Goal: Transaction & Acquisition: Purchase product/service

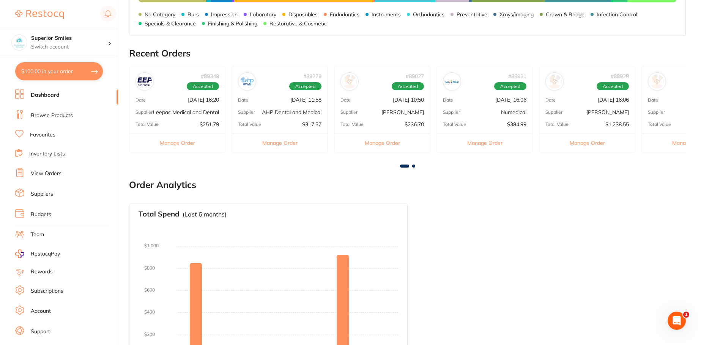
scroll to position [364, 0]
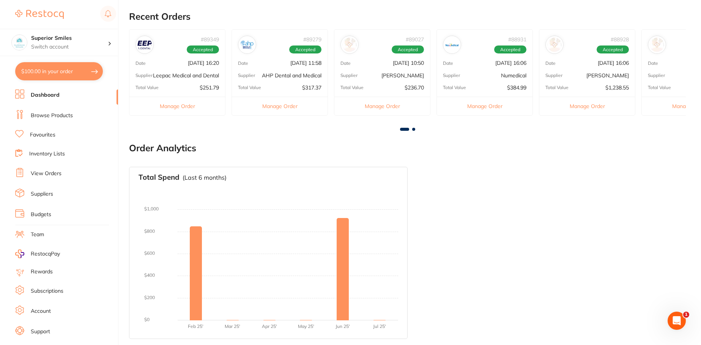
click at [295, 76] on p "AHP Dental and Medical" at bounding box center [292, 75] width 60 height 6
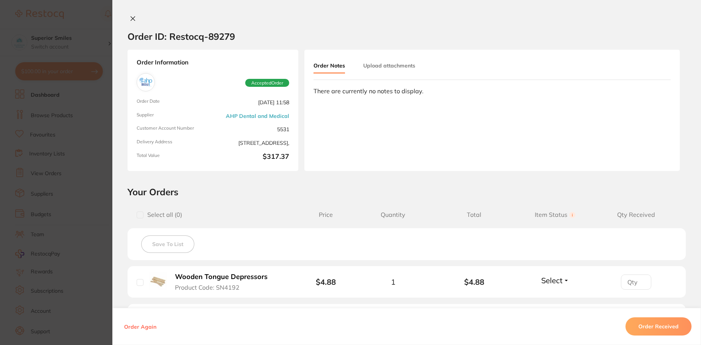
scroll to position [137, 0]
click at [130, 16] on icon at bounding box center [133, 19] width 6 height 6
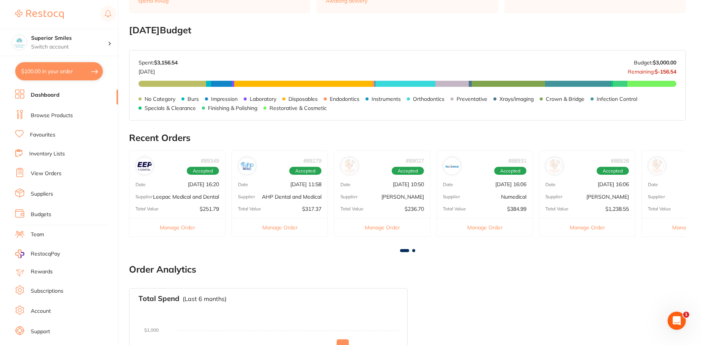
scroll to position [251, 0]
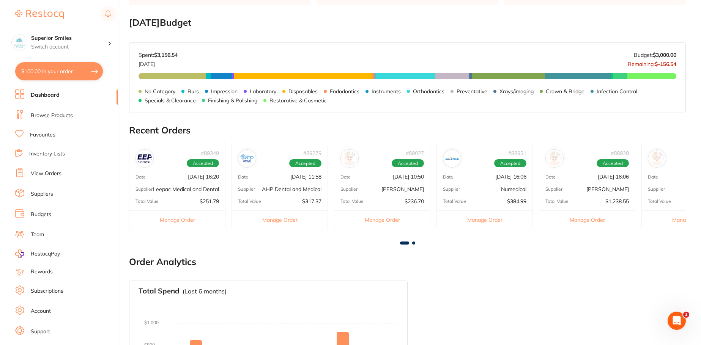
click at [389, 192] on p "[PERSON_NAME]" at bounding box center [402, 189] width 43 height 6
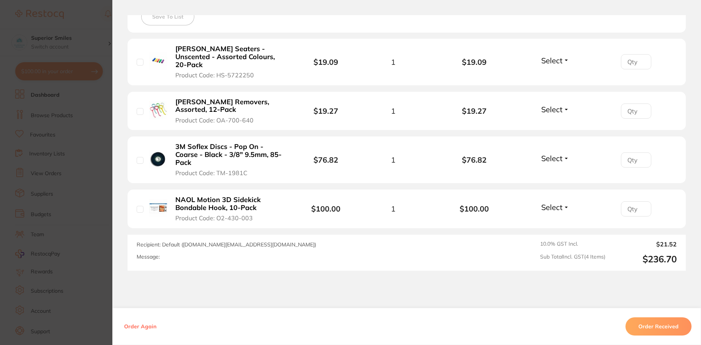
scroll to position [0, 0]
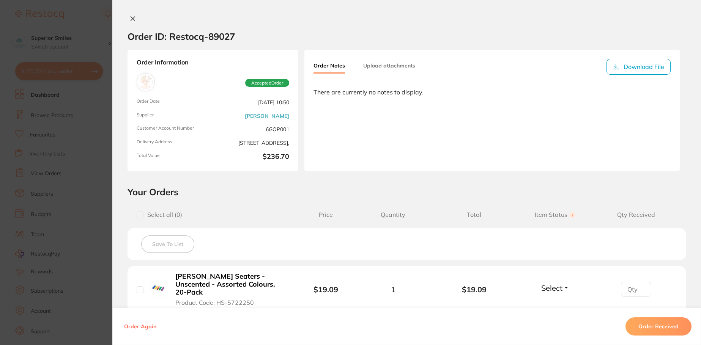
click at [132, 15] on div "Order ID: Restocq- 89027 Order Information Accepted Order Order Date [DATE] 10:…" at bounding box center [406, 172] width 589 height 345
click at [130, 17] on icon at bounding box center [133, 19] width 6 height 6
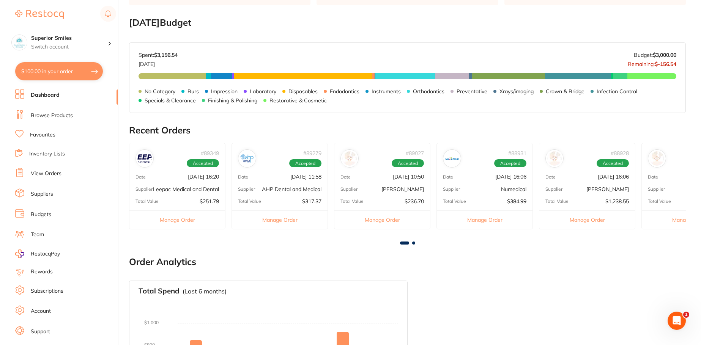
click at [490, 181] on div "# 88931 Accepted Date [DATE] 16:06 Supplier Numedical Total Value $384.99 Manag…" at bounding box center [485, 186] width 96 height 86
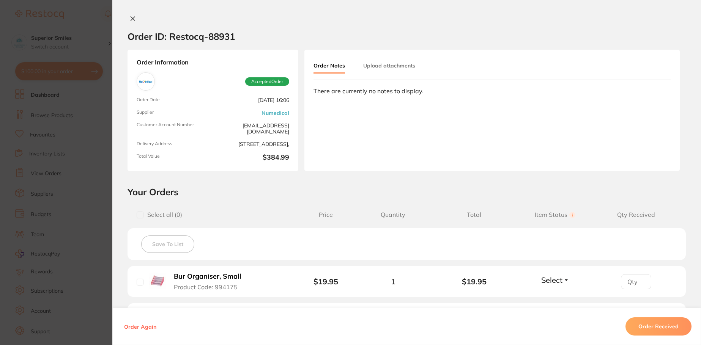
click at [133, 13] on div "Order ID: Restocq- 88931 Order Information Accepted Order Order Date [DATE] 16:…" at bounding box center [406, 172] width 589 height 345
click at [133, 16] on icon at bounding box center [133, 19] width 6 height 6
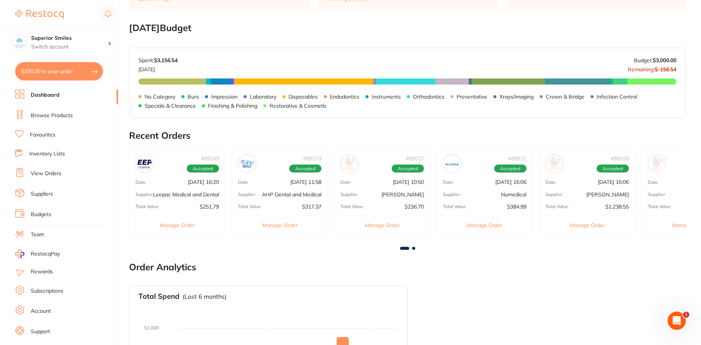
scroll to position [288, 0]
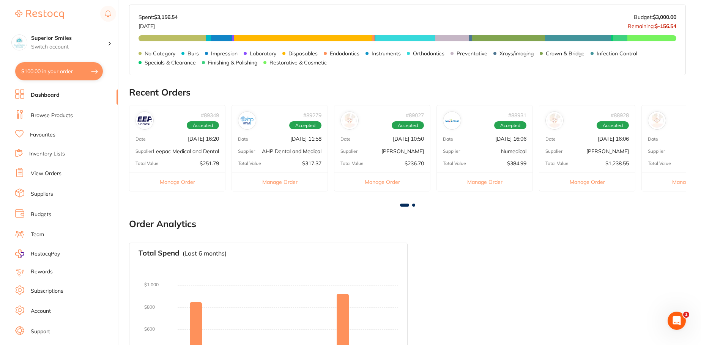
click at [495, 136] on p "[DATE] 16:06" at bounding box center [510, 139] width 31 height 6
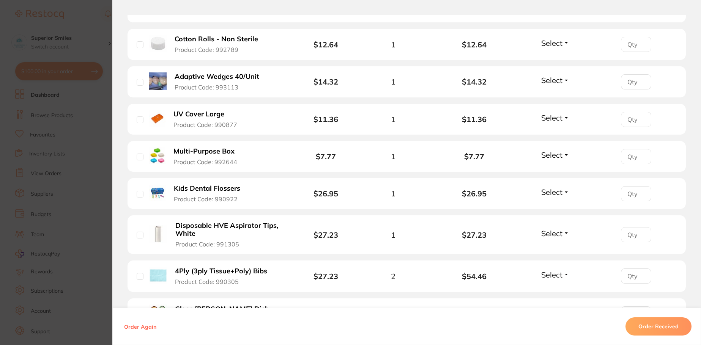
scroll to position [607, 0]
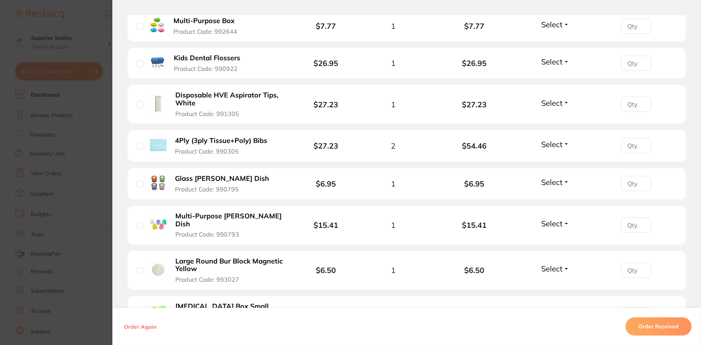
click at [202, 139] on b "4Ply (3ply Tissue+Poly) Bibs" at bounding box center [221, 141] width 92 height 8
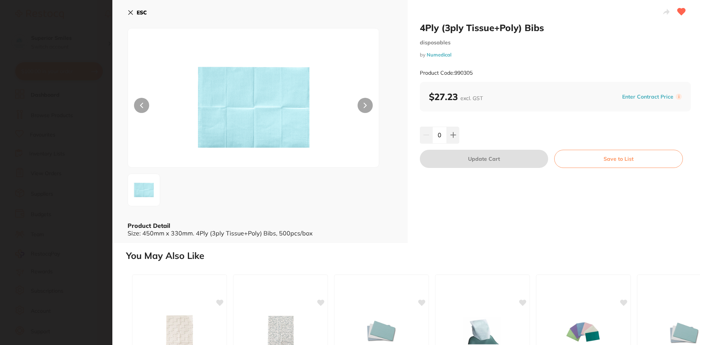
scroll to position [0, 0]
click at [129, 11] on icon at bounding box center [131, 12] width 6 height 6
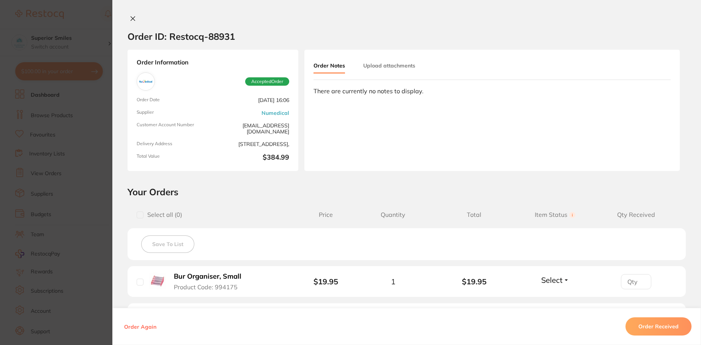
click at [132, 15] on button at bounding box center [133, 19] width 11 height 8
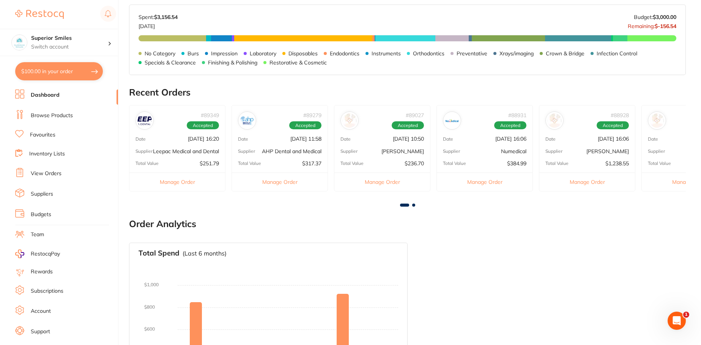
click at [53, 116] on link "Browse Products" at bounding box center [52, 116] width 42 height 8
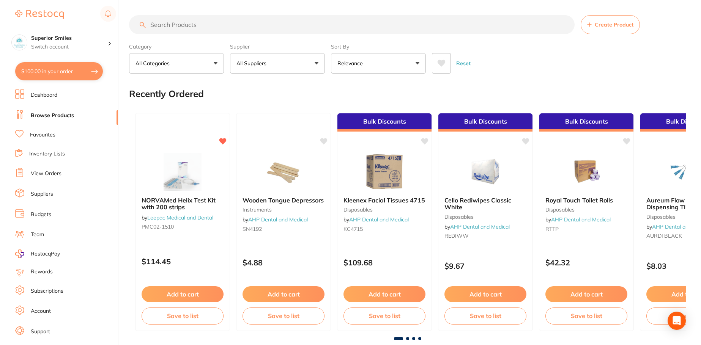
click at [195, 24] on input "search" at bounding box center [352, 24] width 446 height 19
type input "bibs"
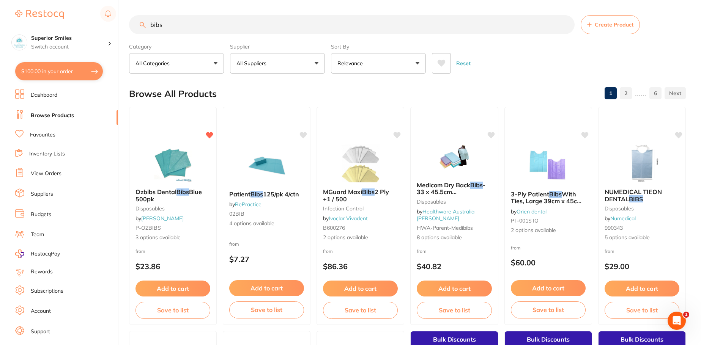
click at [287, 57] on button "All Suppliers" at bounding box center [277, 63] width 95 height 20
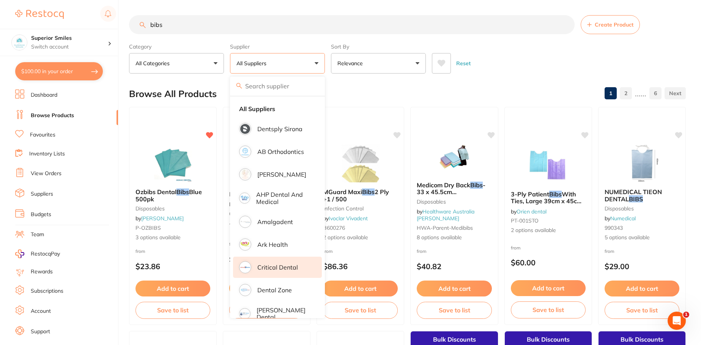
scroll to position [152, 0]
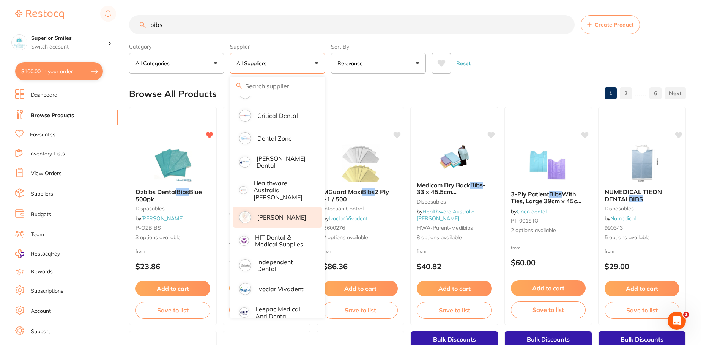
click at [277, 214] on p "[PERSON_NAME]" at bounding box center [281, 217] width 49 height 7
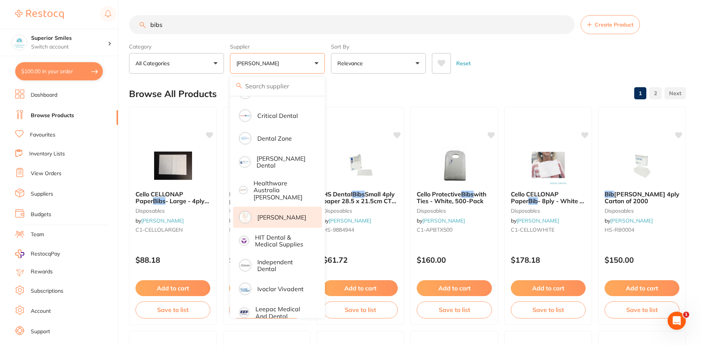
click at [516, 62] on div "Reset" at bounding box center [556, 60] width 248 height 27
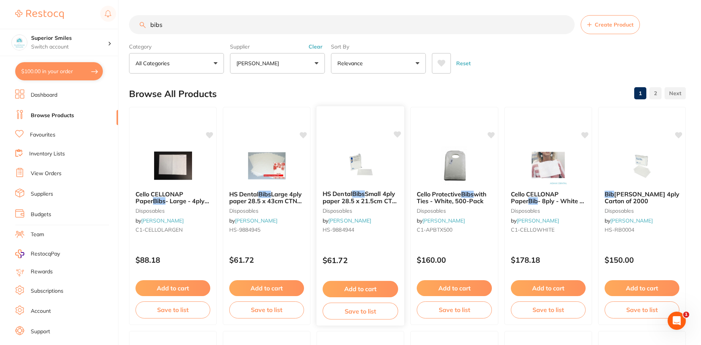
scroll to position [0, 0]
click at [384, 62] on button "Relevance" at bounding box center [378, 63] width 95 height 20
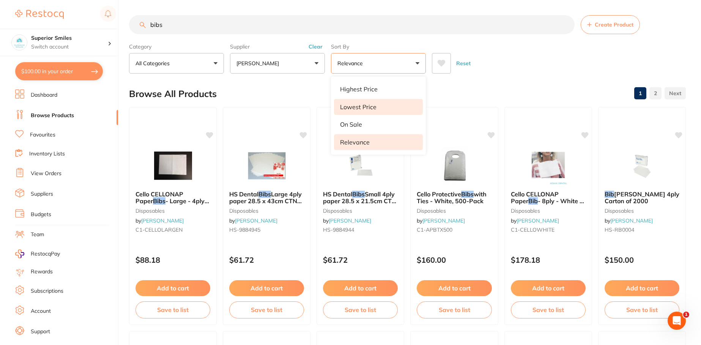
click at [374, 106] on p "Lowest Price" at bounding box center [358, 107] width 36 height 7
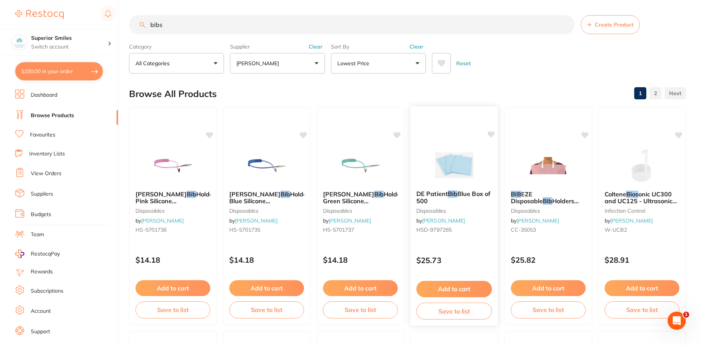
click at [468, 196] on span "Blue Box of 500" at bounding box center [453, 197] width 74 height 15
